Goal: Obtain resource: Obtain resource

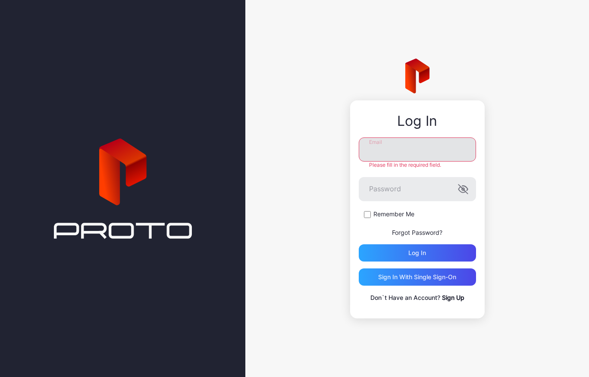
click at [381, 156] on input "Email" at bounding box center [417, 150] width 117 height 24
type input "**********"
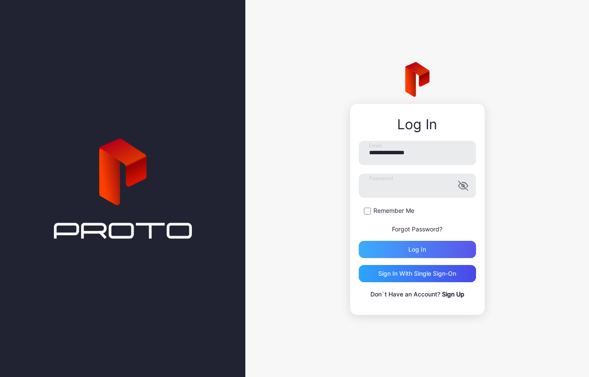
click at [404, 251] on div "Log in" at bounding box center [417, 249] width 117 height 17
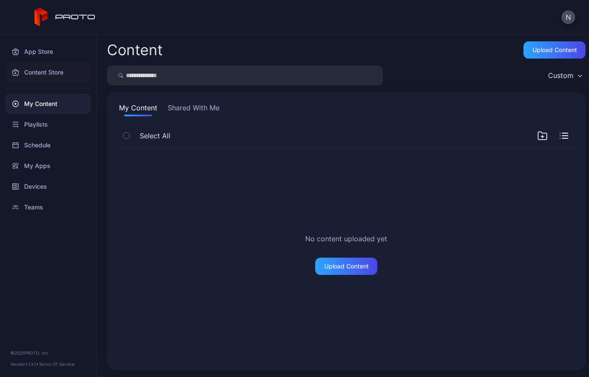
click at [50, 76] on div "Content Store" at bounding box center [48, 72] width 86 height 21
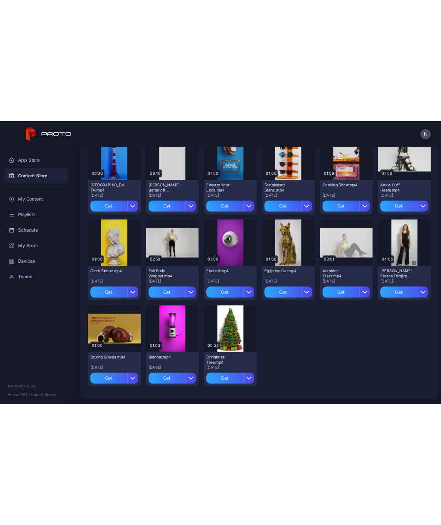
scroll to position [1477, 0]
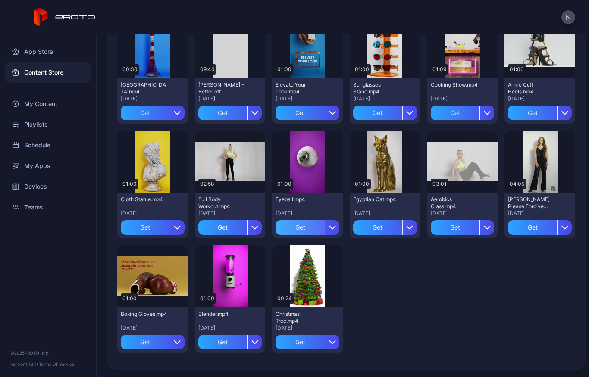
click at [299, 228] on div "Get" at bounding box center [299, 227] width 49 height 15
click at [307, 230] on div "My Content" at bounding box center [307, 227] width 33 height 7
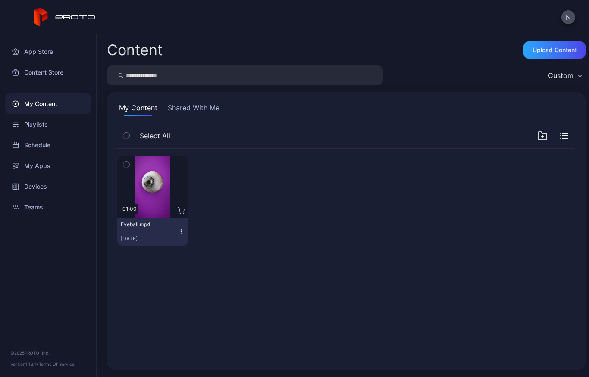
click at [146, 226] on div "Eyeball.mp4" at bounding box center [144, 224] width 47 height 7
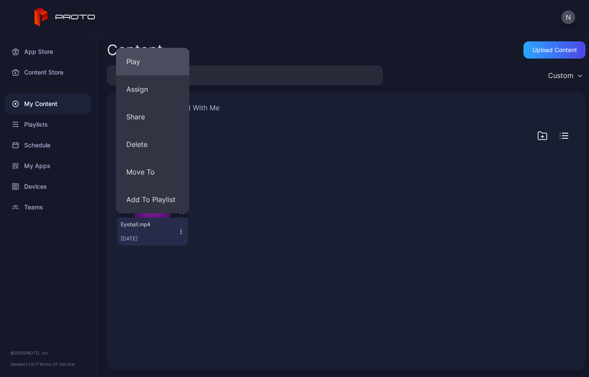
click at [137, 67] on button "Play" at bounding box center [152, 62] width 73 height 28
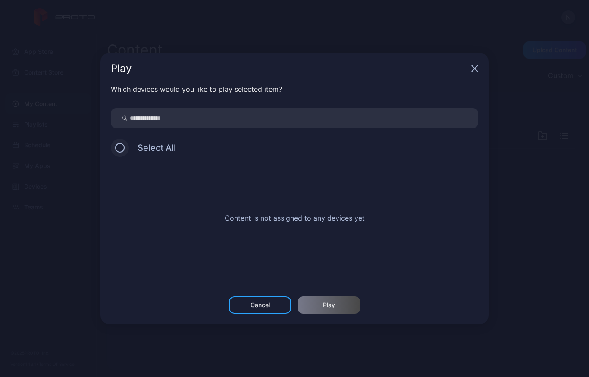
click at [119, 145] on button at bounding box center [119, 147] width 9 height 9
click at [120, 151] on button at bounding box center [119, 147] width 9 height 9
click at [169, 122] on input "search" at bounding box center [294, 118] width 367 height 20
click at [474, 68] on icon "button" at bounding box center [475, 69] width 6 height 6
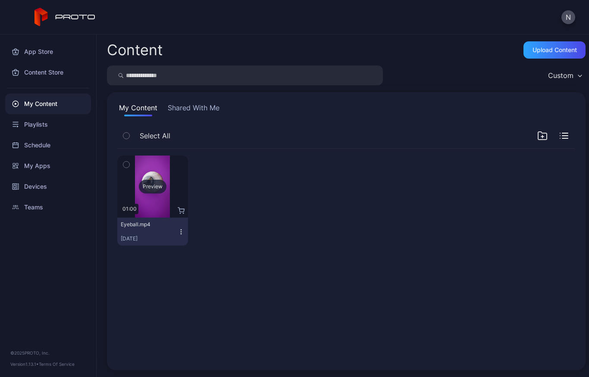
click at [142, 181] on div "Preview" at bounding box center [153, 187] width 28 height 14
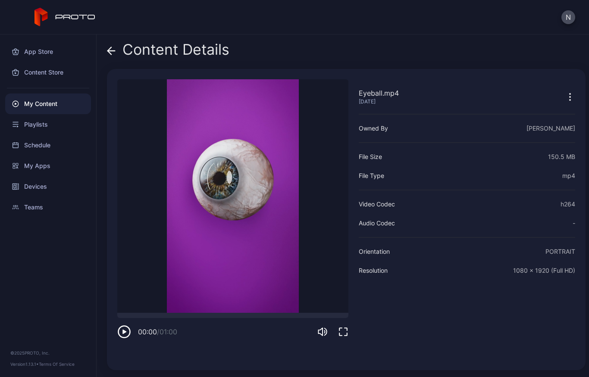
click at [121, 330] on icon "button" at bounding box center [124, 332] width 14 height 14
click at [340, 334] on icon "button" at bounding box center [343, 332] width 8 height 8
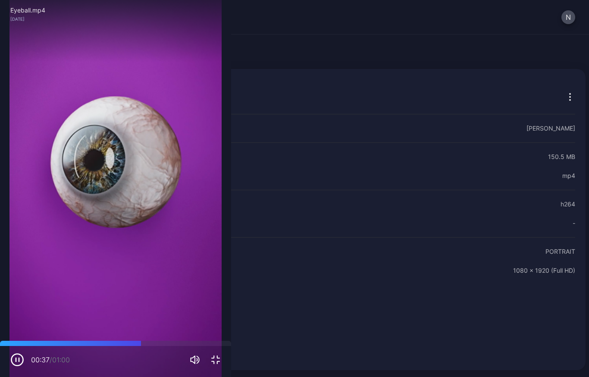
click at [216, 364] on icon "button" at bounding box center [215, 360] width 10 height 10
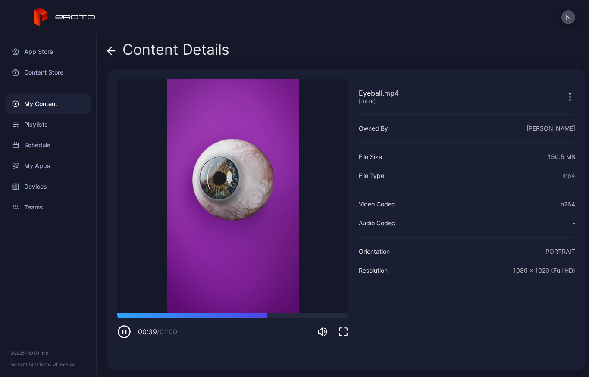
click at [345, 334] on icon "button" at bounding box center [343, 332] width 10 height 10
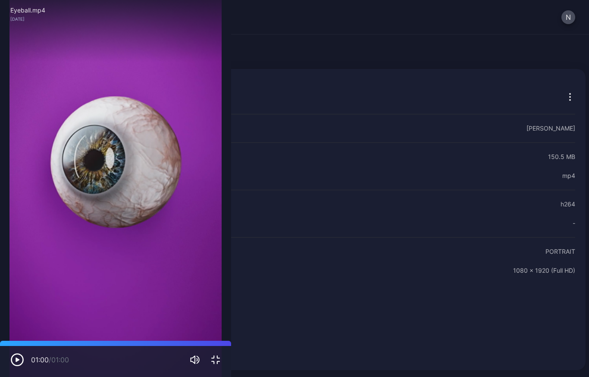
click at [18, 363] on icon "button" at bounding box center [17, 360] width 14 height 14
click at [19, 362] on icon "button" at bounding box center [17, 360] width 14 height 14
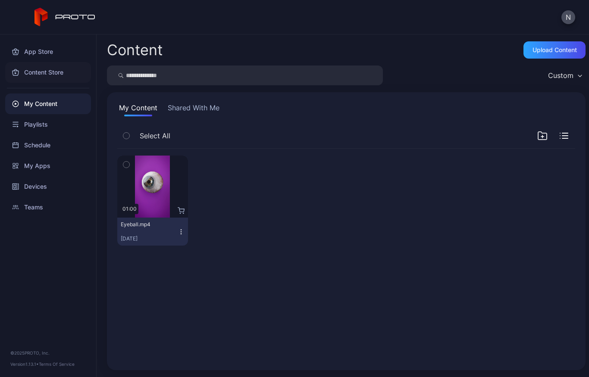
click at [48, 75] on div "Content Store" at bounding box center [48, 72] width 86 height 21
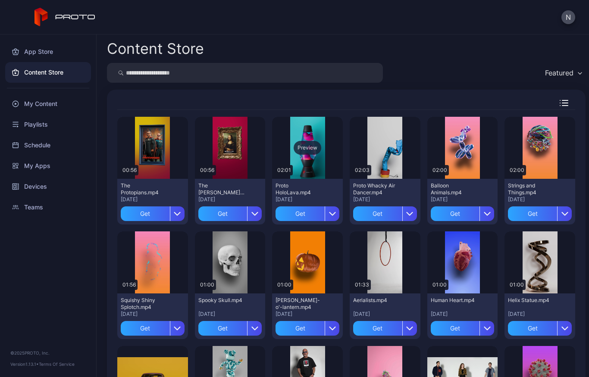
click at [301, 153] on div "Preview" at bounding box center [308, 148] width 28 height 14
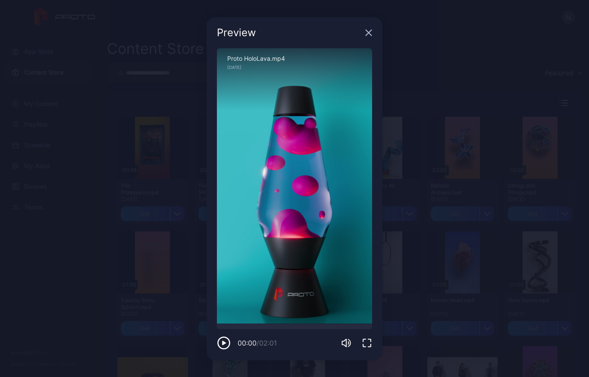
click at [223, 344] on icon "button" at bounding box center [224, 343] width 4 height 4
click at [366, 344] on icon "button" at bounding box center [367, 343] width 10 height 10
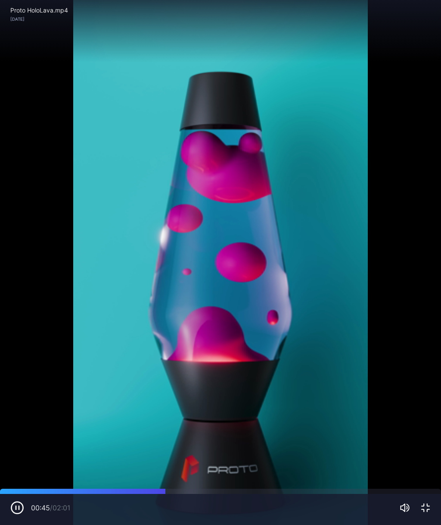
click at [306, 270] on div "Sorry, your browser doesn‘t support embedded videos" at bounding box center [220, 262] width 441 height 525
